Goal: Information Seeking & Learning: Compare options

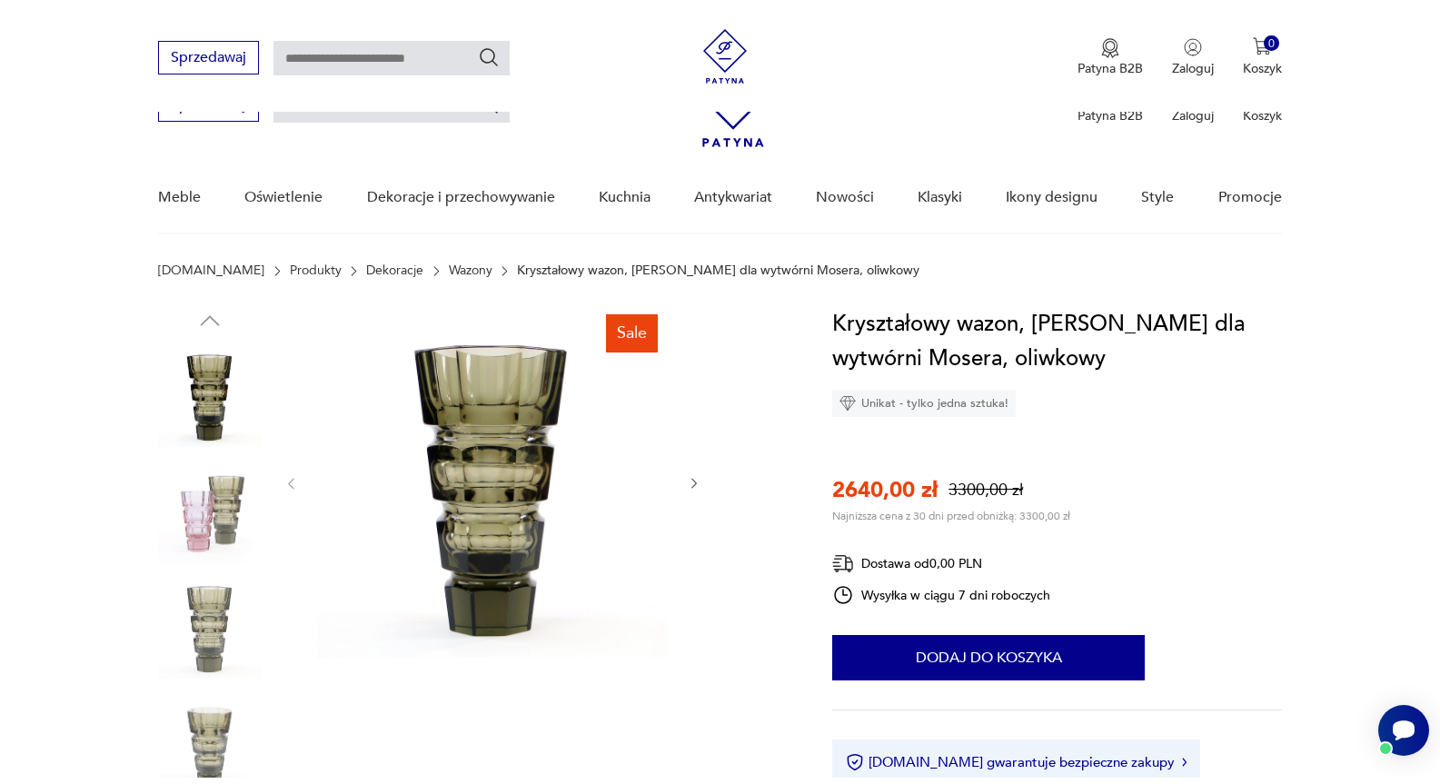
scroll to position [545, 0]
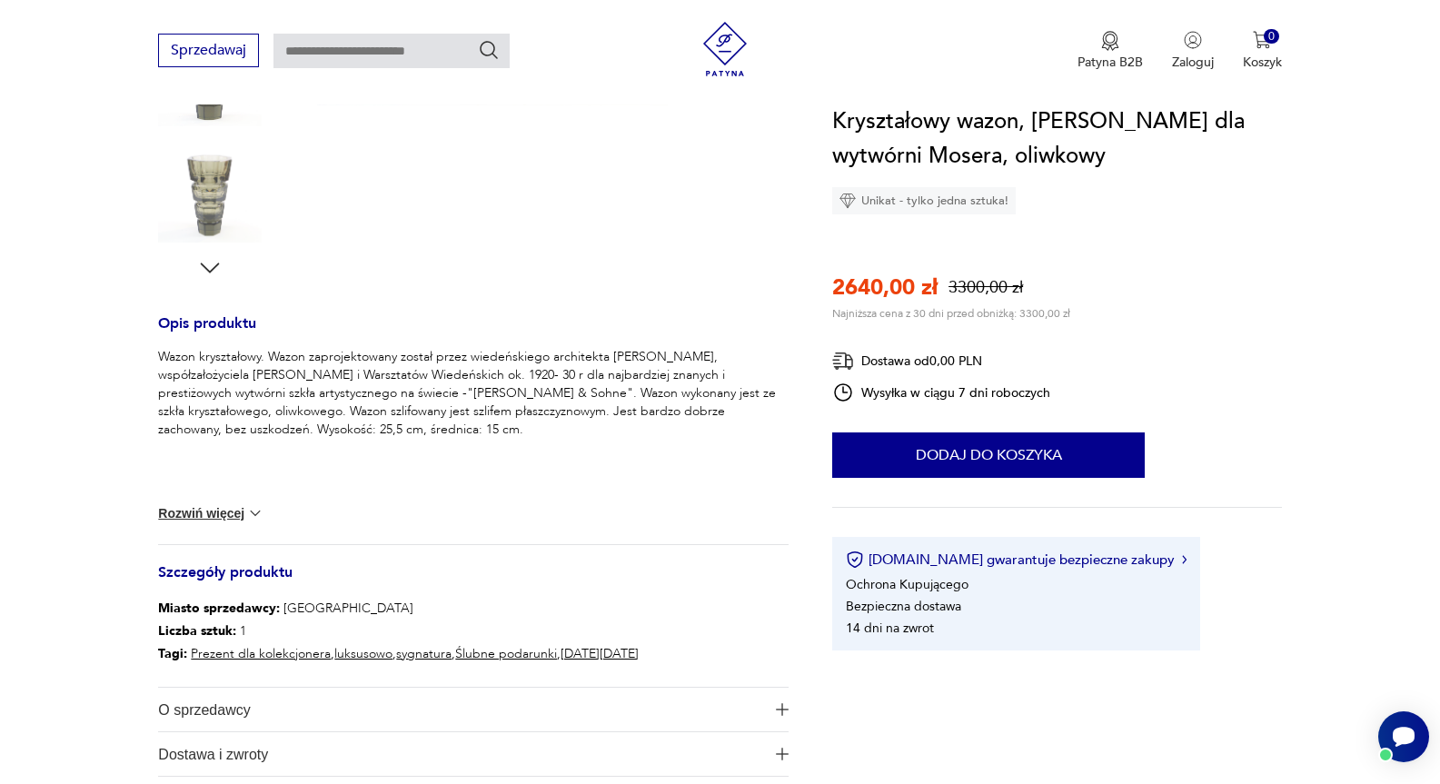
click at [212, 198] on img at bounding box center [210, 191] width 104 height 104
click at [217, 201] on img at bounding box center [210, 191] width 104 height 104
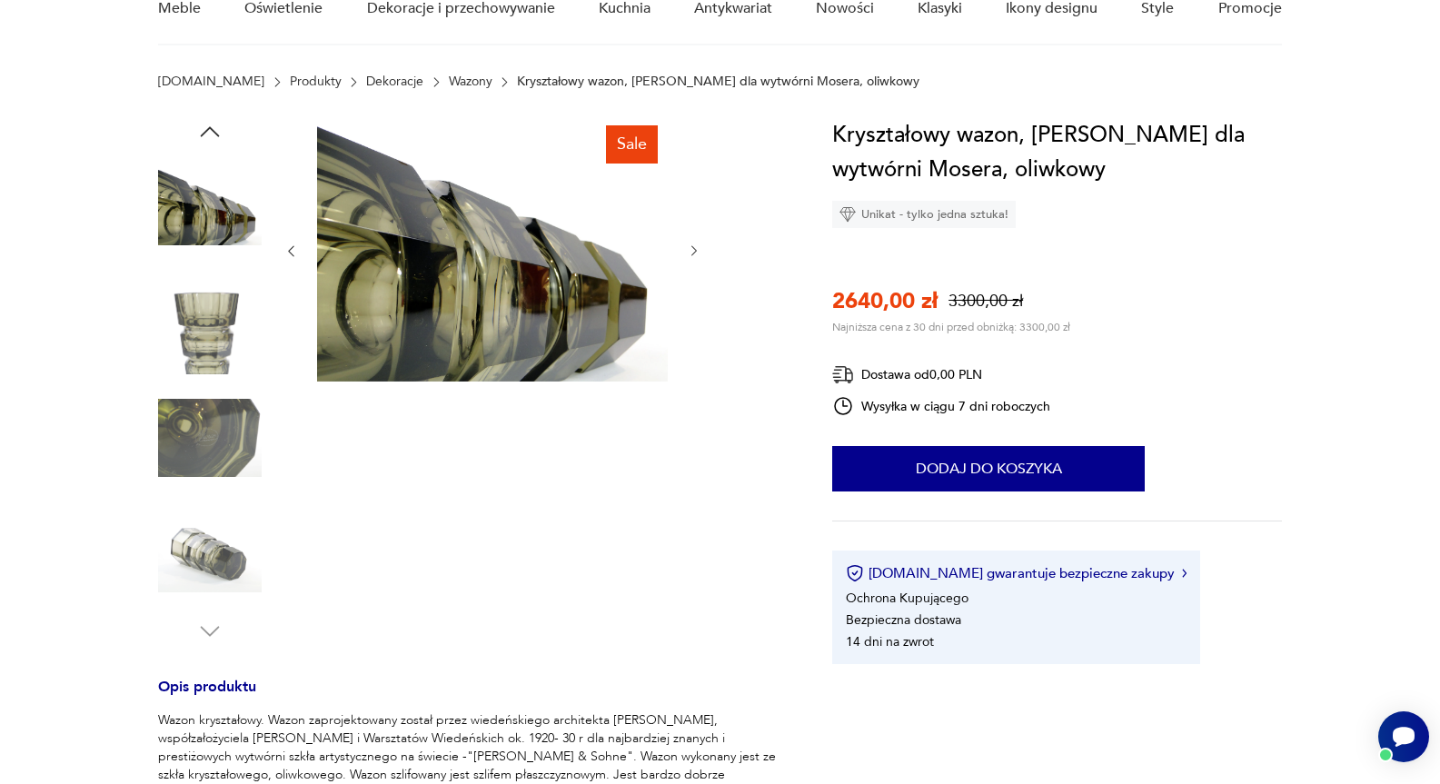
scroll to position [0, 0]
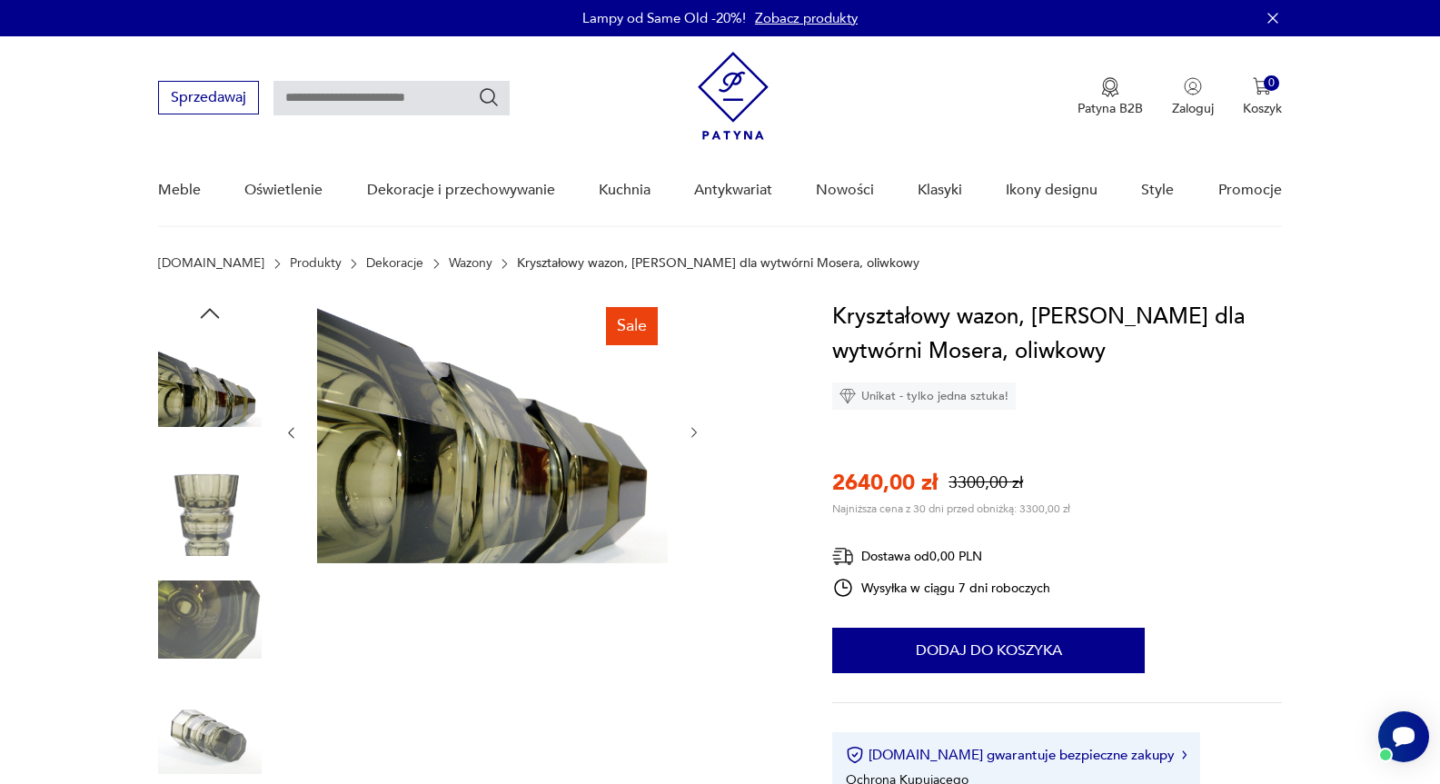
click at [214, 514] on img at bounding box center [210, 505] width 104 height 104
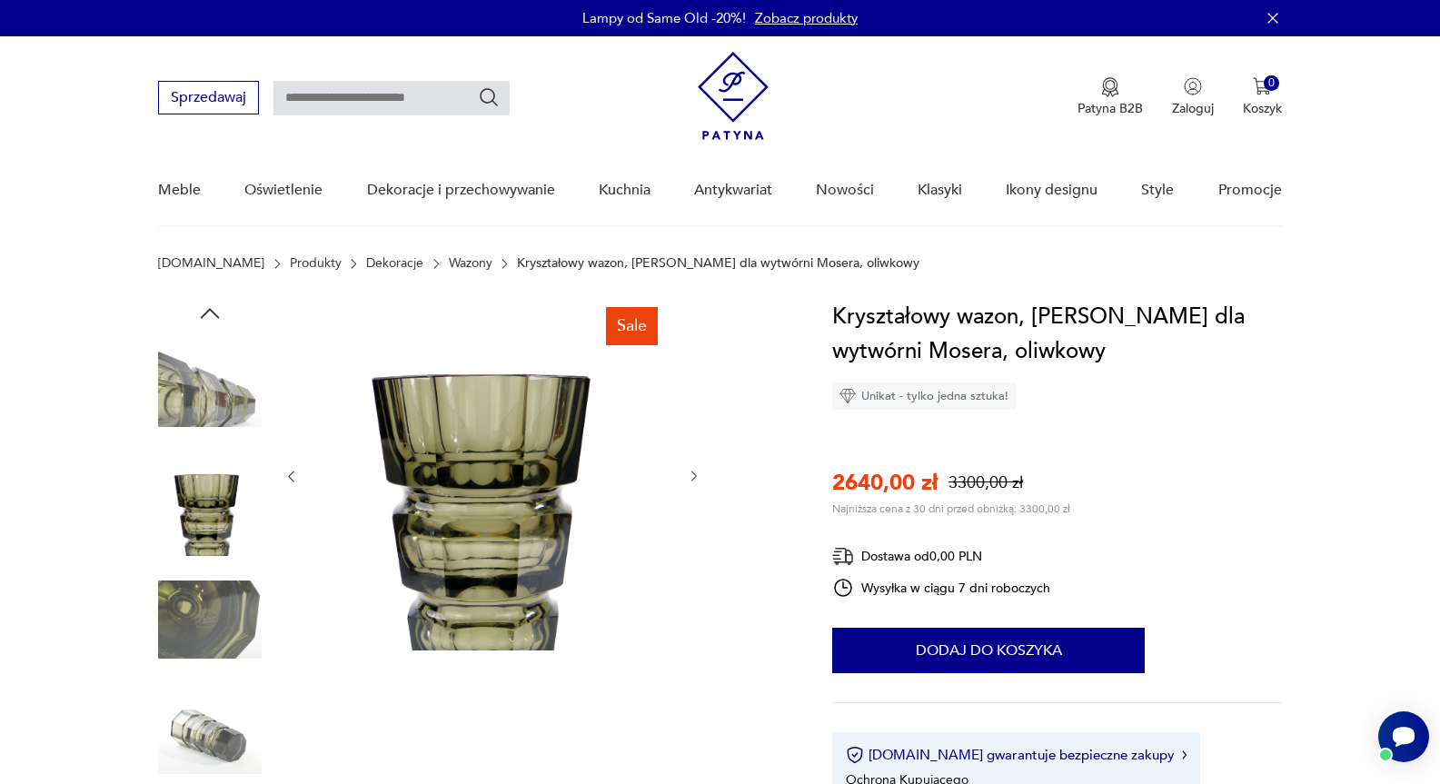
click at [194, 393] on img at bounding box center [210, 388] width 104 height 104
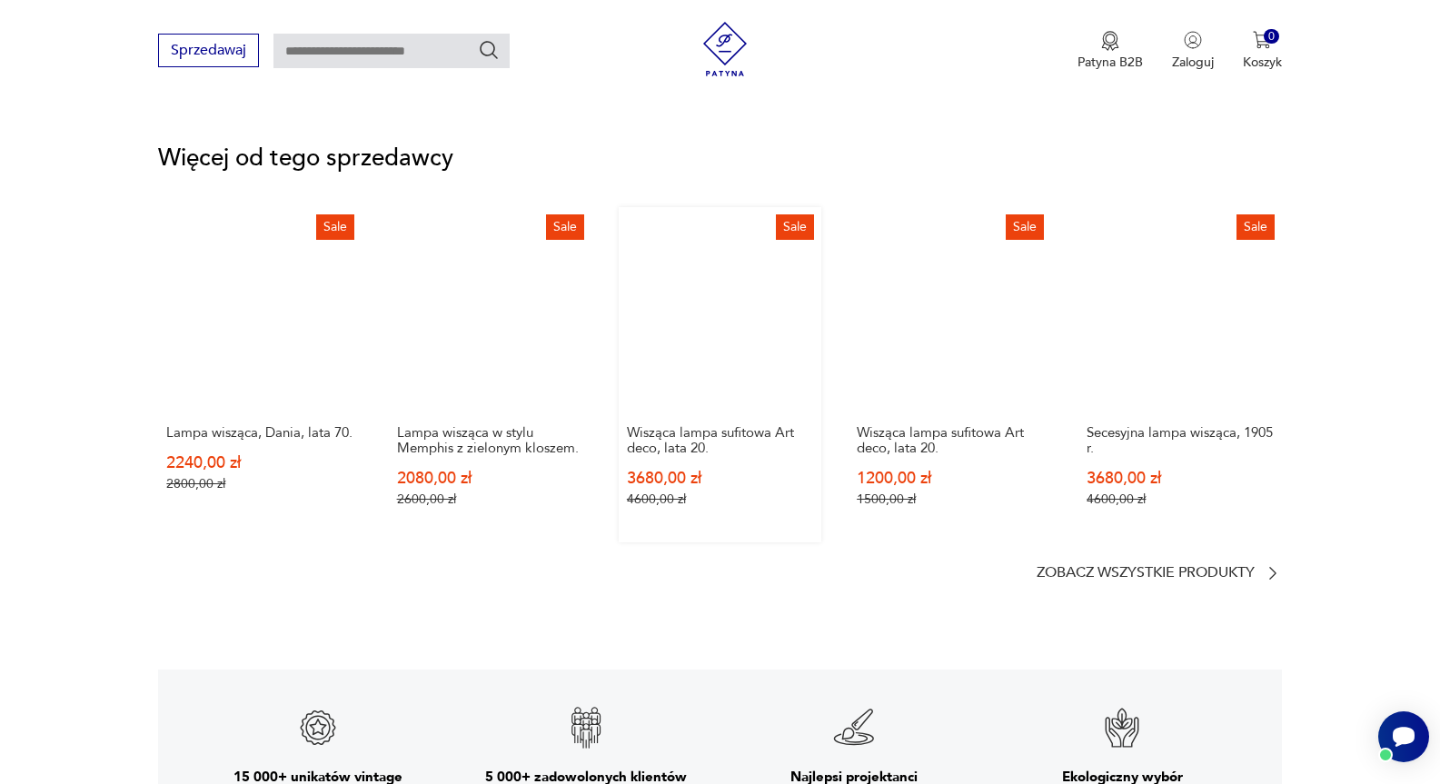
scroll to position [2181, 0]
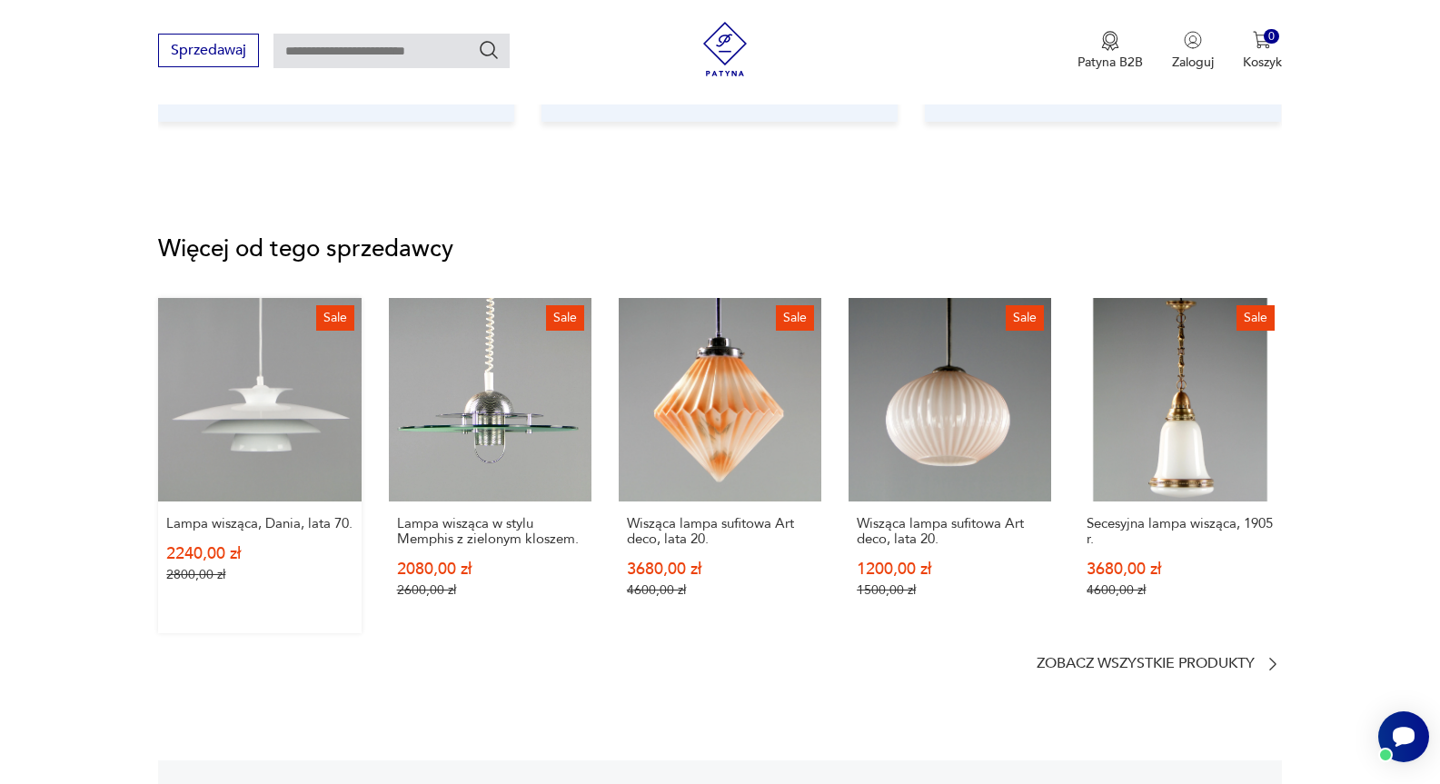
click at [294, 408] on link "Sale Lampa wisząca, Dania, lata 70. 2240,00 zł 2800,00 zł" at bounding box center [259, 465] width 203 height 334
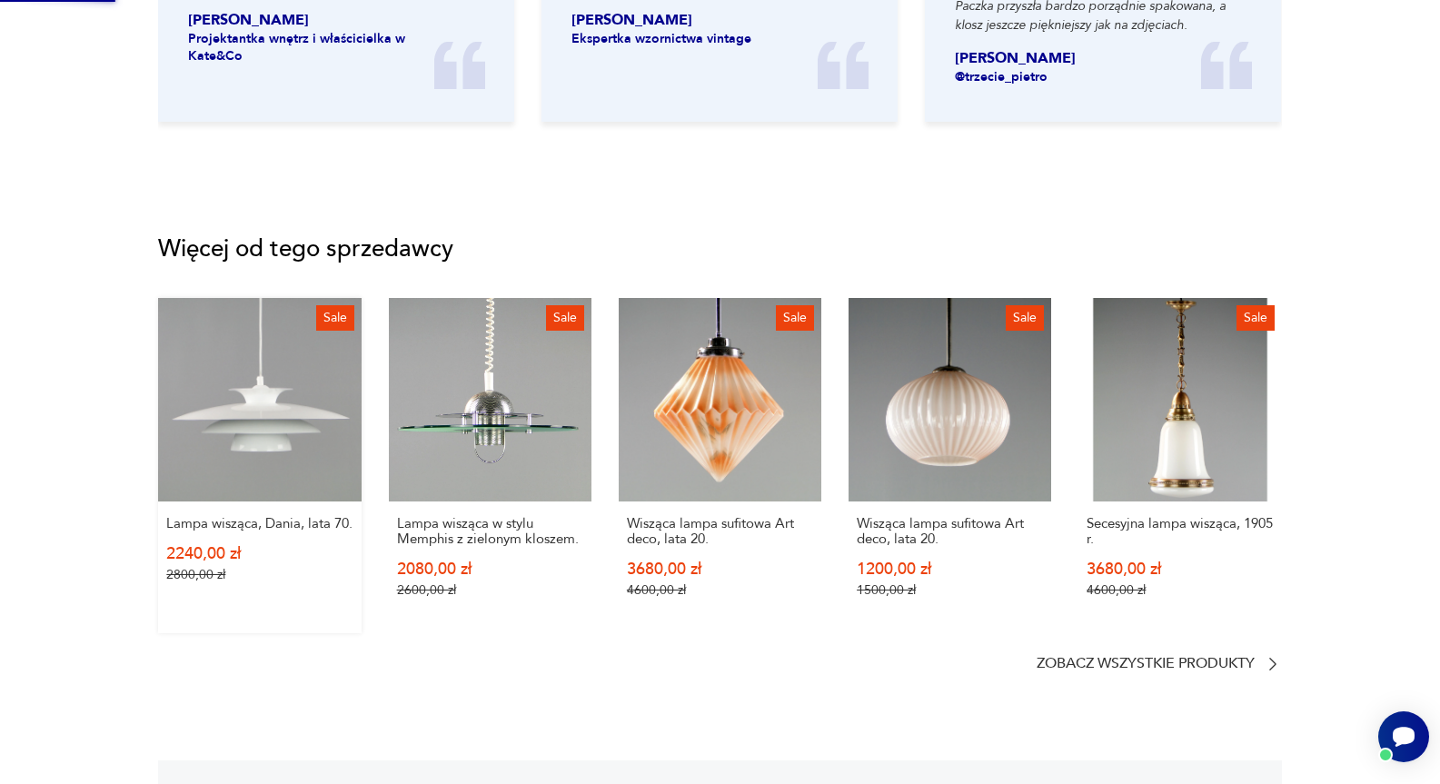
scroll to position [0, 0]
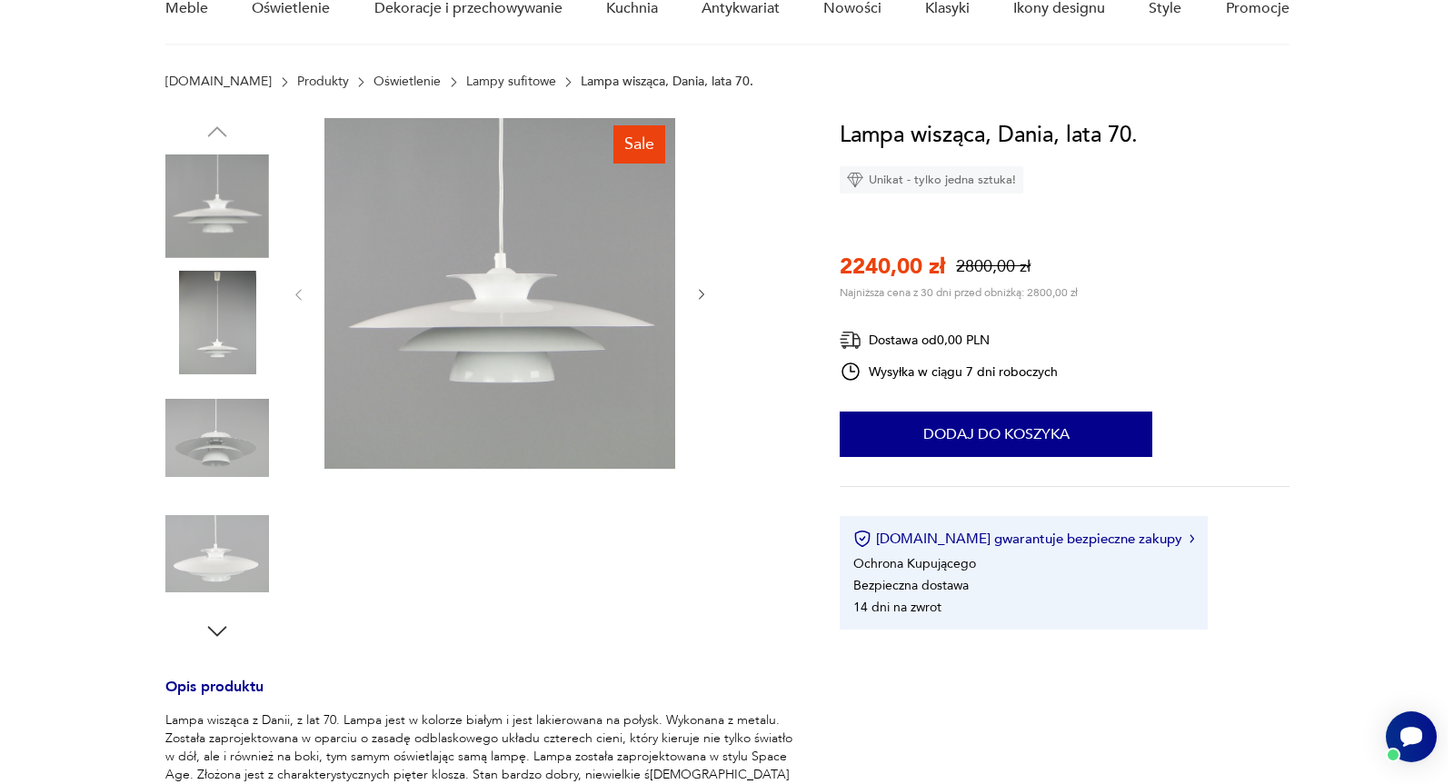
scroll to position [91, 0]
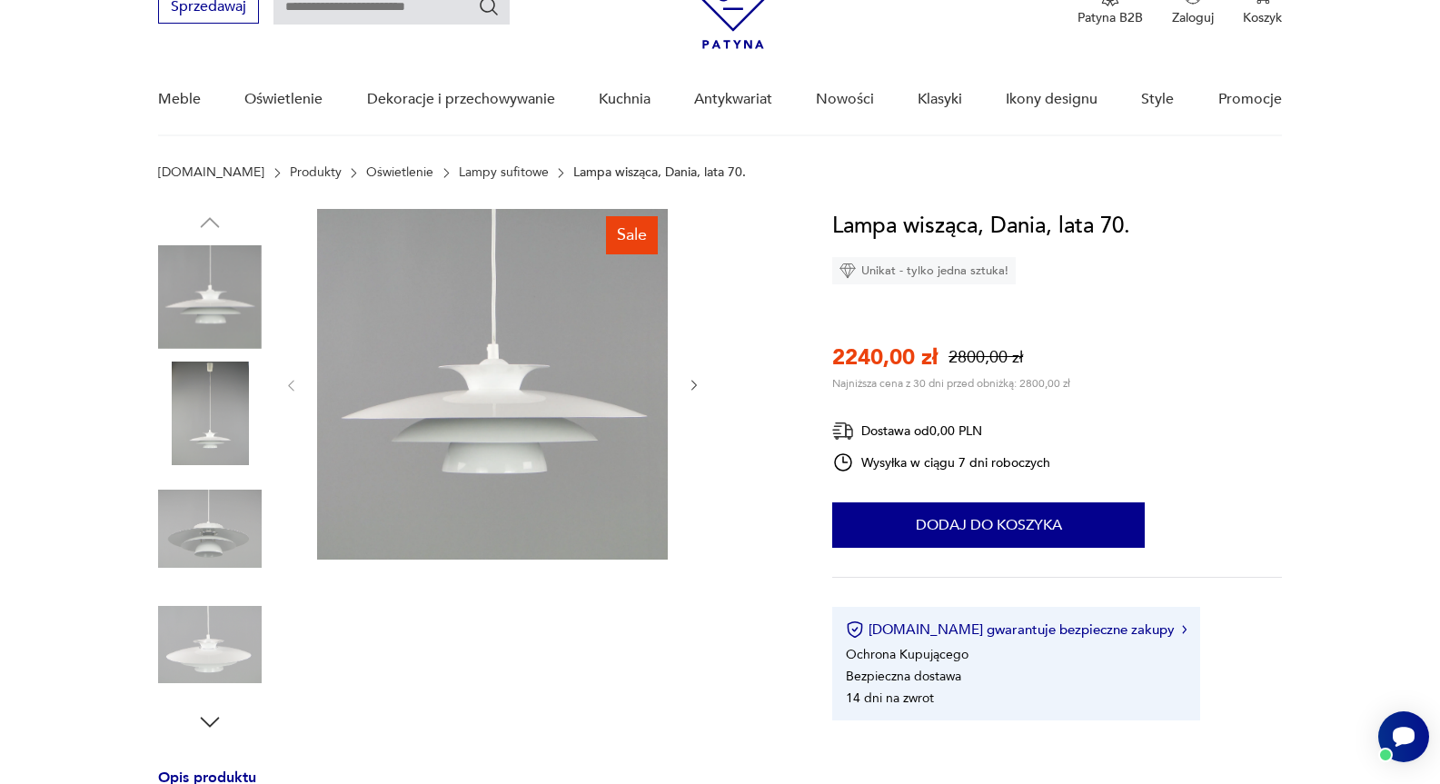
click at [482, 402] on img at bounding box center [492, 384] width 351 height 351
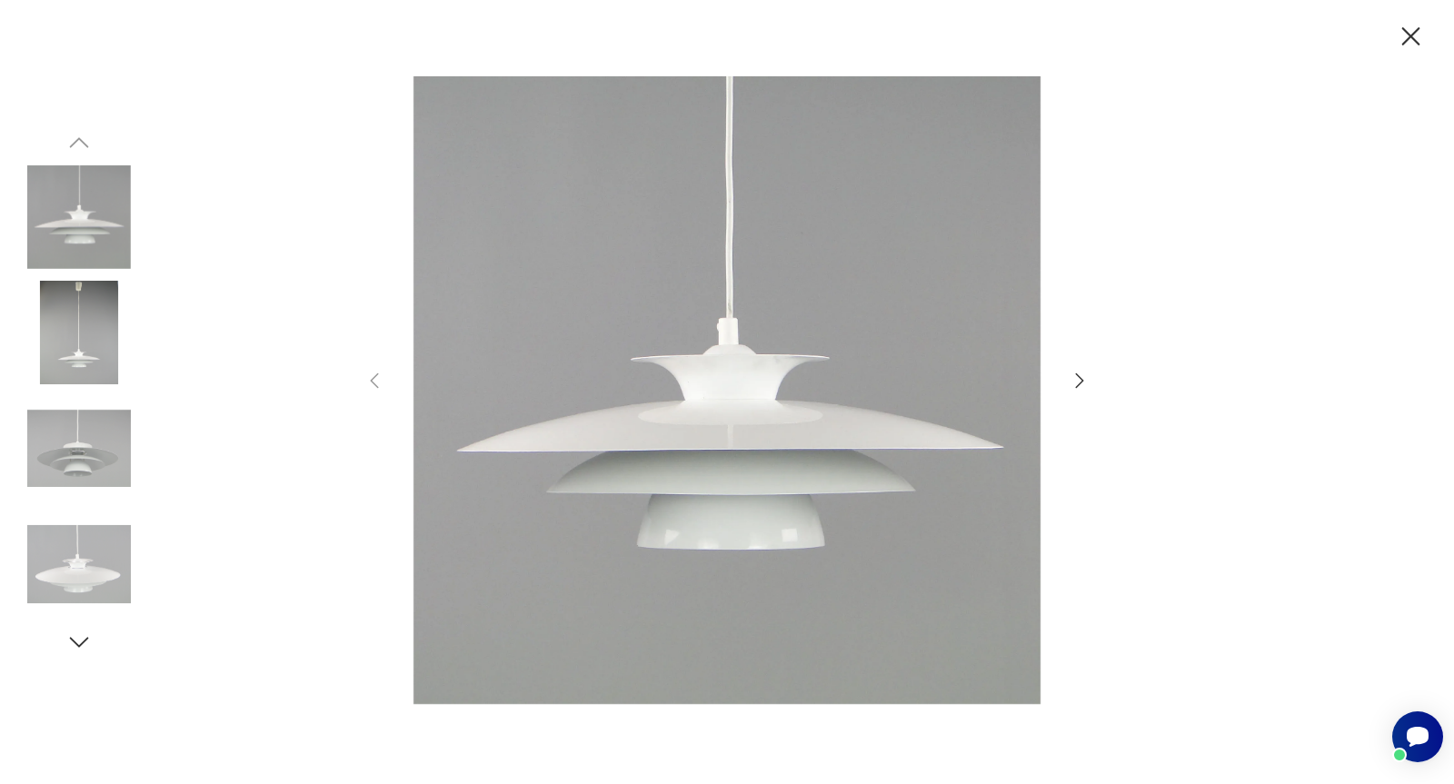
click at [1079, 383] on icon "button" at bounding box center [1080, 381] width 22 height 22
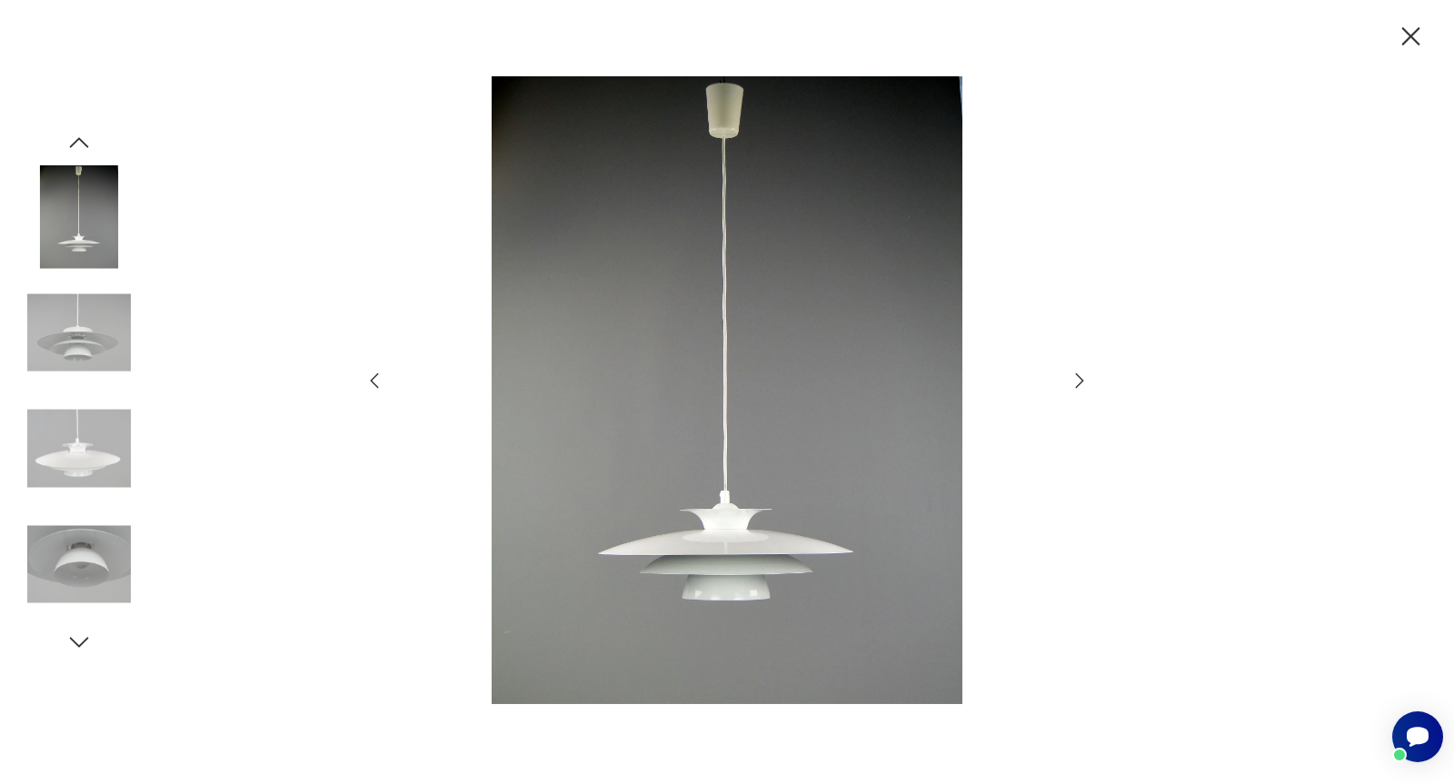
click at [1078, 381] on icon "button" at bounding box center [1080, 381] width 22 height 22
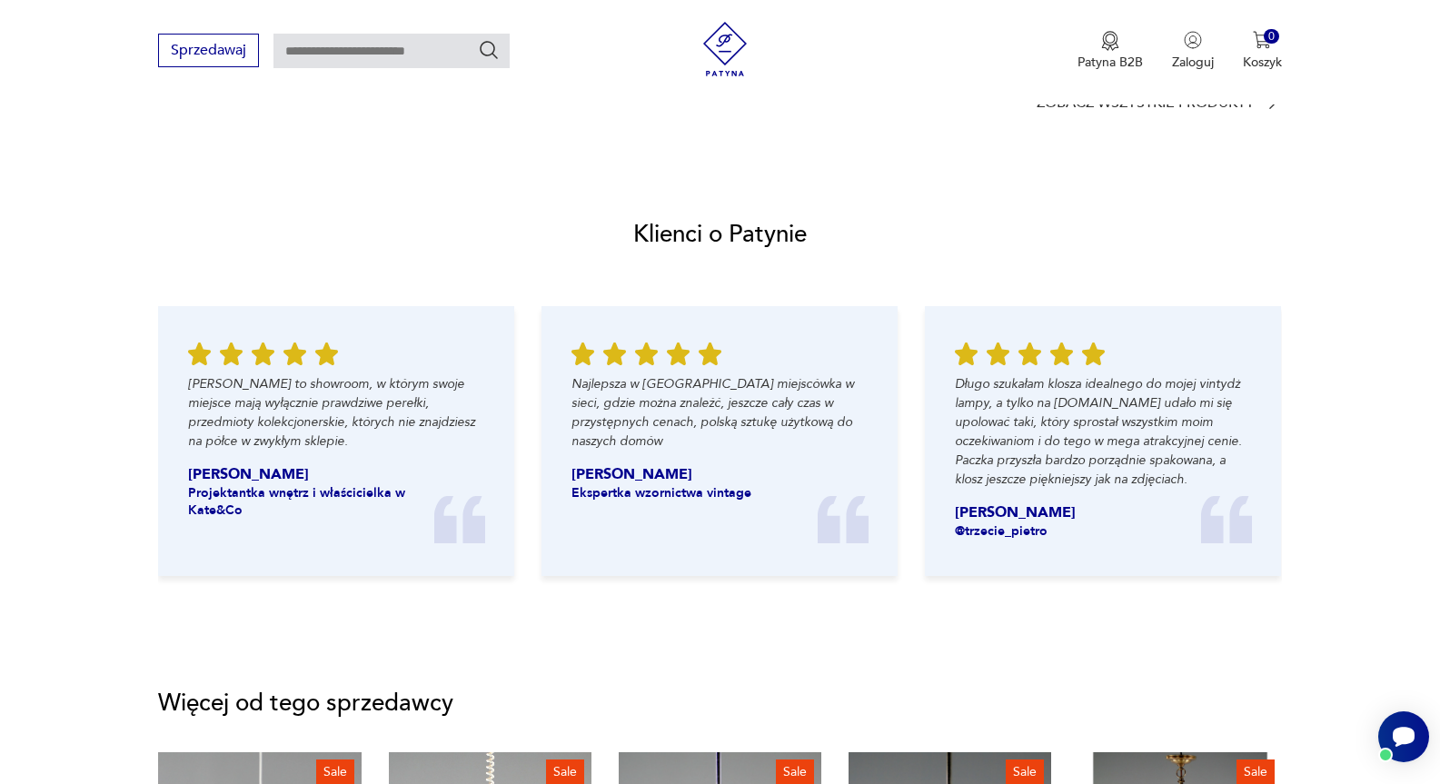
scroll to position [1818, 0]
